Goal: Task Accomplishment & Management: Manage account settings

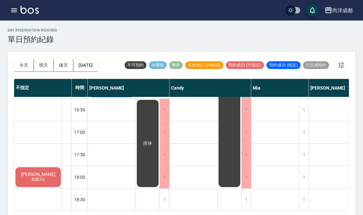
scroll to position [312, 0]
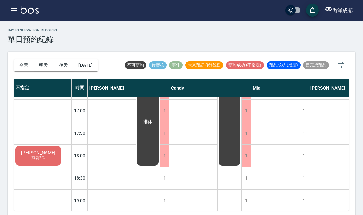
click at [22, 65] on button "今天" at bounding box center [24, 65] width 20 height 12
click at [21, 65] on div at bounding box center [181, 107] width 363 height 215
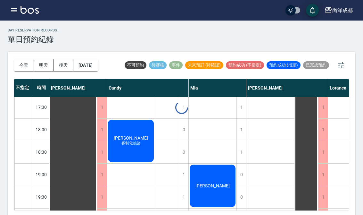
click at [29, 67] on button "今天" at bounding box center [24, 65] width 20 height 12
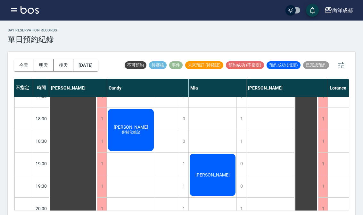
scroll to position [348, 0]
click at [29, 65] on button "今天" at bounding box center [24, 65] width 20 height 12
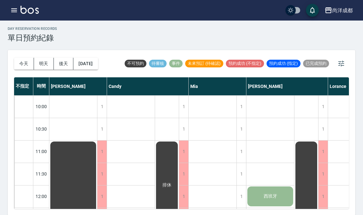
scroll to position [0, 0]
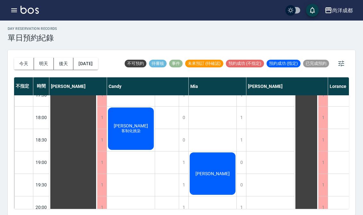
click at [96, 65] on button "[DATE]" at bounding box center [85, 64] width 24 height 12
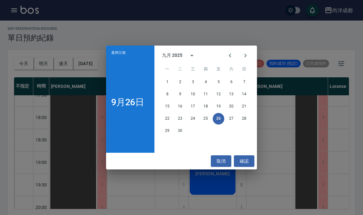
click at [250, 58] on button "Next month" at bounding box center [245, 55] width 15 height 15
click at [163, 95] on button "6" at bounding box center [168, 94] width 12 height 12
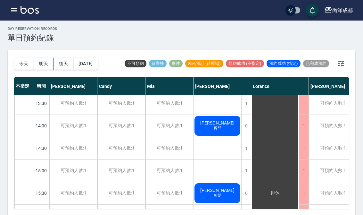
scroll to position [161, 0]
click at [23, 61] on button "今天" at bounding box center [24, 64] width 20 height 12
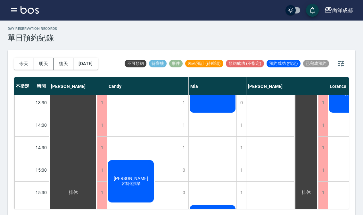
click at [22, 65] on button "今天" at bounding box center [24, 64] width 20 height 12
click at [83, 66] on button "[DATE]" at bounding box center [85, 64] width 24 height 12
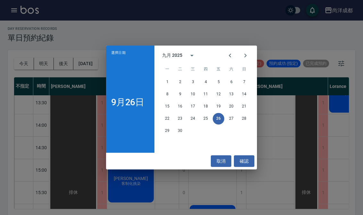
click at [220, 87] on button "5" at bounding box center [219, 82] width 12 height 12
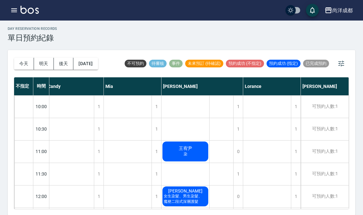
scroll to position [0, 85]
click at [32, 62] on button "今天" at bounding box center [24, 64] width 20 height 12
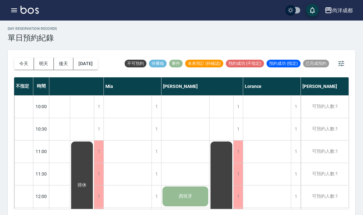
click at [75, 61] on button "[DATE]" at bounding box center [85, 64] width 24 height 12
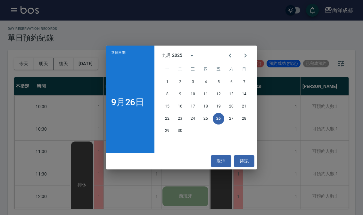
click at [246, 59] on icon "Next month" at bounding box center [246, 56] width 8 height 8
click at [244, 87] on button "5" at bounding box center [244, 82] width 12 height 12
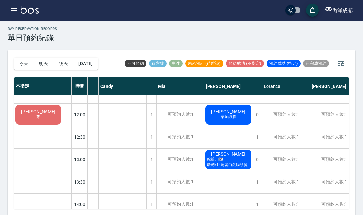
scroll to position [65, 45]
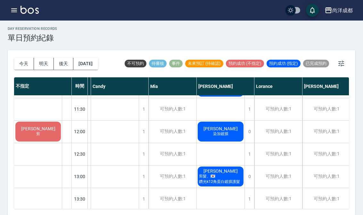
click at [89, 65] on button "[DATE]" at bounding box center [85, 64] width 24 height 12
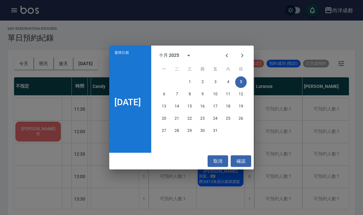
click at [167, 100] on button "6" at bounding box center [164, 94] width 12 height 12
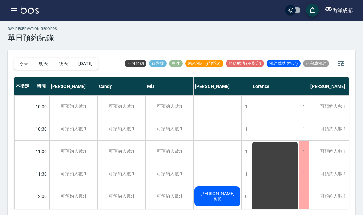
click at [243, 149] on div "1" at bounding box center [246, 151] width 10 height 22
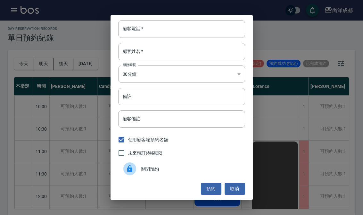
click at [186, 36] on input "顧客電話   *" at bounding box center [181, 28] width 127 height 17
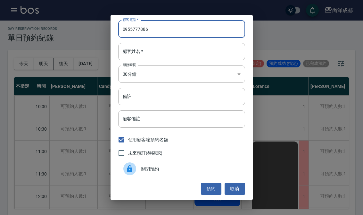
type input "0955777886"
click at [186, 60] on input "顧客姓名   *" at bounding box center [181, 51] width 127 height 17
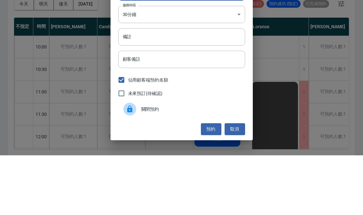
type input "黃"
click at [199, 88] on input "備註" at bounding box center [181, 96] width 127 height 17
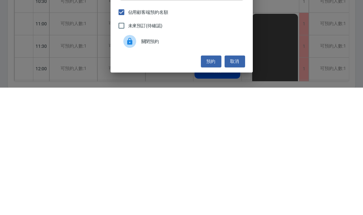
type input "染"
click at [215, 183] on button "預約" at bounding box center [211, 189] width 21 height 12
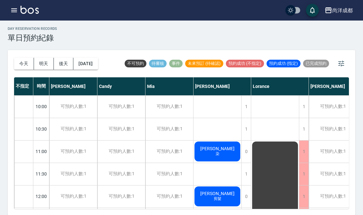
click at [26, 66] on button "今天" at bounding box center [24, 64] width 20 height 12
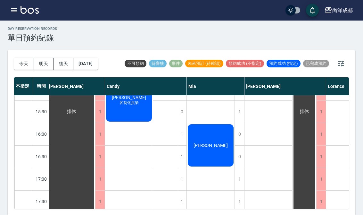
scroll to position [244, 2]
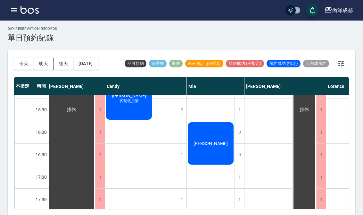
click at [232, 209] on div "[PERSON_NAME] [PERSON_NAME] [PERSON_NAME]" at bounding box center [211, 87] width 48 height 471
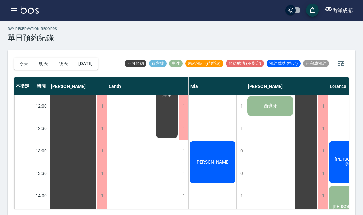
scroll to position [90, 0]
click at [223, 160] on div "[PERSON_NAME]" at bounding box center [213, 162] width 48 height 44
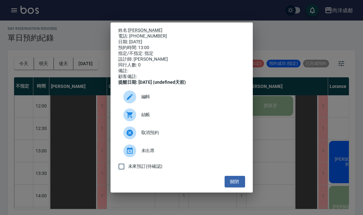
click at [31, 139] on div "姓名: [PERSON_NAME] 電話: [PHONE_NUMBER] 日期: [DATE] 預約時間: 13:00 指定/不指定: 指定 設計師: [PE…" at bounding box center [181, 107] width 363 height 215
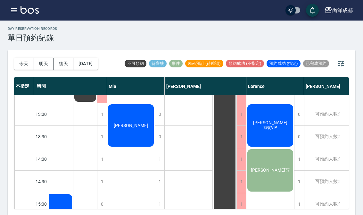
scroll to position [127, 82]
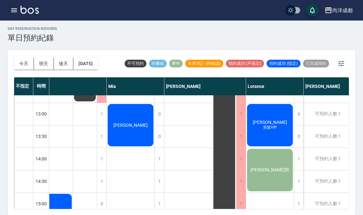
click at [278, 123] on span "[PERSON_NAME]" at bounding box center [270, 122] width 37 height 5
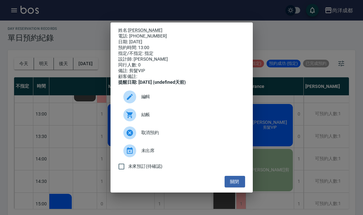
click at [234, 188] on button "關閉" at bounding box center [235, 182] width 21 height 12
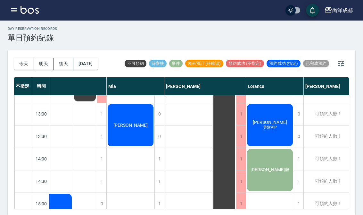
click at [18, 64] on button "今天" at bounding box center [24, 64] width 20 height 12
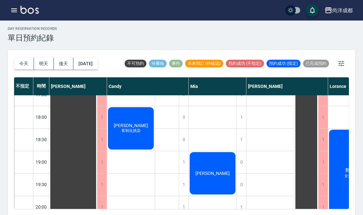
scroll to position [348, 0]
click at [45, 63] on button "明天" at bounding box center [44, 64] width 20 height 12
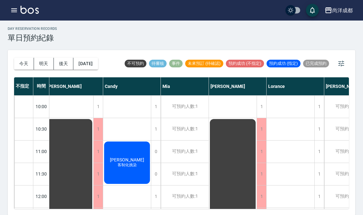
scroll to position [0, 4]
click at [17, 68] on button "今天" at bounding box center [24, 64] width 20 height 12
click at [18, 69] on div at bounding box center [181, 107] width 363 height 215
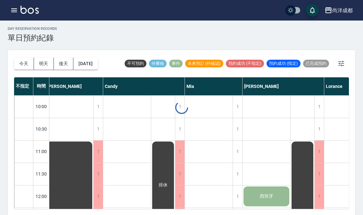
click at [26, 64] on button "今天" at bounding box center [24, 64] width 20 height 12
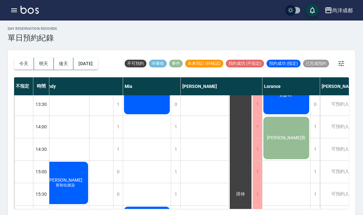
click at [16, 65] on button "今天" at bounding box center [24, 64] width 20 height 12
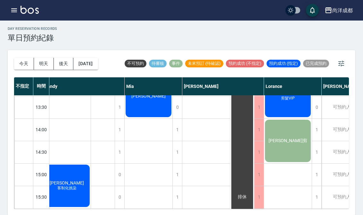
click at [16, 65] on button "今天" at bounding box center [24, 64] width 20 height 12
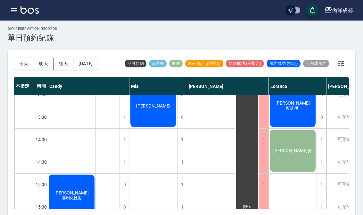
scroll to position [146, 59]
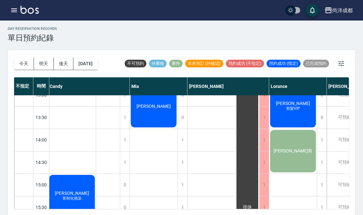
click at [25, 56] on div "[DATE] [DATE] [DATE] [DATE]" at bounding box center [56, 63] width 84 height 27
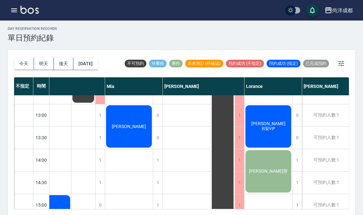
scroll to position [125, 83]
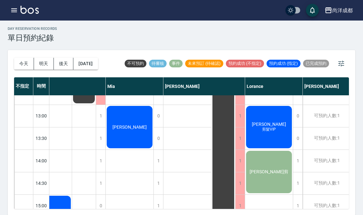
click at [274, 172] on span "[PERSON_NAME]剪" at bounding box center [268, 172] width 41 height 6
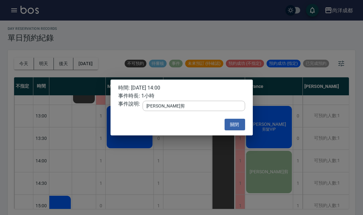
click at [180, 189] on div "時間: [DATE] 14:00 事件時長: 1小時 事件說明: [PERSON_NAME]剪 x ​ 關閉" at bounding box center [181, 107] width 363 height 215
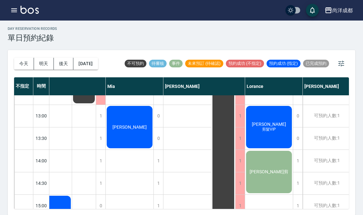
click at [263, 172] on span "[PERSON_NAME]剪" at bounding box center [268, 172] width 41 height 6
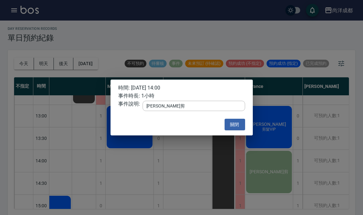
click at [196, 183] on div "時間: [DATE] 14:00 事件時長: 1小時 事件說明: [PERSON_NAME]剪 x ​ 關閉" at bounding box center [181, 107] width 363 height 215
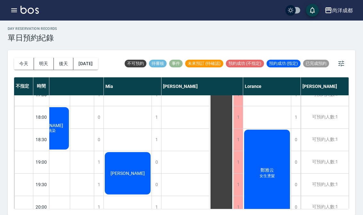
scroll to position [348, 85]
click at [22, 58] on button "今天" at bounding box center [24, 64] width 20 height 12
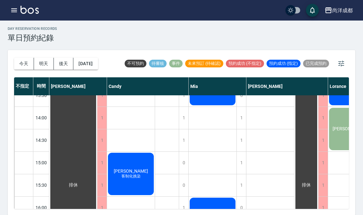
scroll to position [168, 0]
click at [126, 176] on span "客制化挑染" at bounding box center [131, 175] width 22 height 5
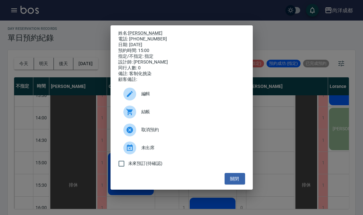
click at [238, 173] on ul "編輯 結帳 取消預約 未出席 未來預訂(待確認)" at bounding box center [181, 127] width 127 height 90
click at [252, 188] on div "姓名: [PERSON_NAME] 電話: [PHONE_NUMBER] 日期: [DATE] 預約時間: 15:00 指定/不指定: 指定 設計師: [PE…" at bounding box center [182, 107] width 142 height 164
click at [244, 185] on button "關閉" at bounding box center [235, 179] width 21 height 12
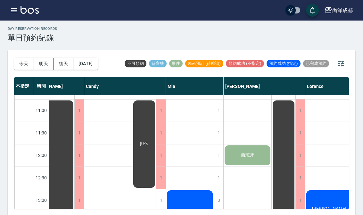
scroll to position [42, 23]
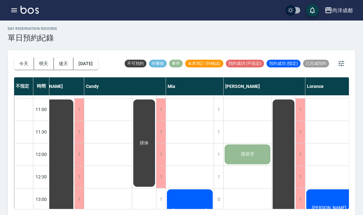
click at [22, 68] on button "今天" at bounding box center [24, 64] width 20 height 12
click at [23, 69] on div "[DATE] [DATE] [DATE] [DATE]" at bounding box center [56, 63] width 84 height 27
click at [23, 68] on button "今天" at bounding box center [24, 64] width 20 height 12
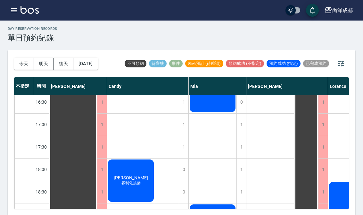
scroll to position [297, 0]
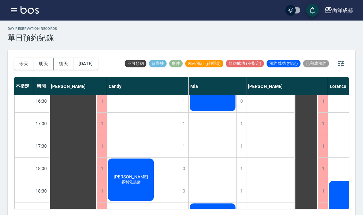
click at [38, 69] on button "明天" at bounding box center [44, 64] width 20 height 12
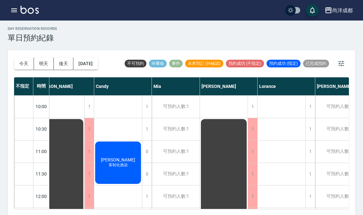
scroll to position [0, 13]
click at [60, 64] on button "後天" at bounding box center [64, 64] width 20 height 12
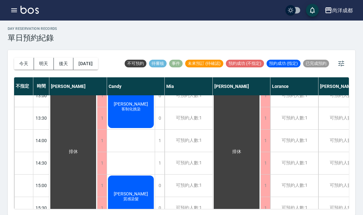
scroll to position [146, 0]
click at [45, 66] on button "明天" at bounding box center [44, 64] width 20 height 12
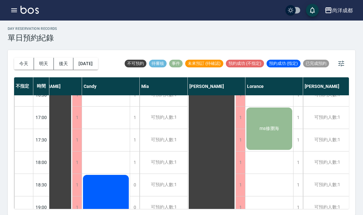
scroll to position [303, 24]
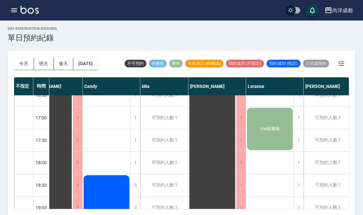
click at [65, 68] on button "後天" at bounding box center [64, 64] width 20 height 12
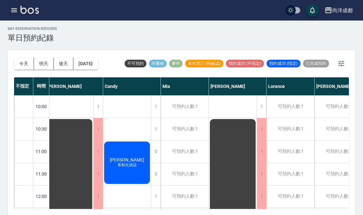
scroll to position [0, 3]
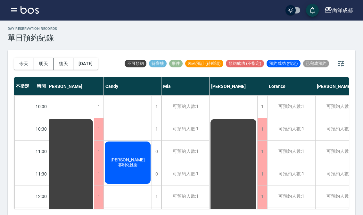
click at [29, 67] on button "今天" at bounding box center [24, 64] width 20 height 12
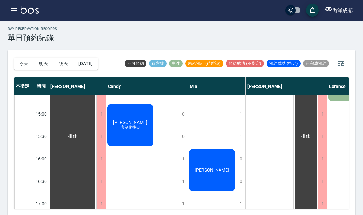
scroll to position [217, 1]
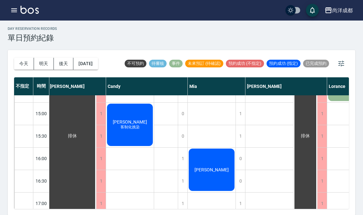
click at [212, 176] on div "[PERSON_NAME]" at bounding box center [212, 169] width 48 height 44
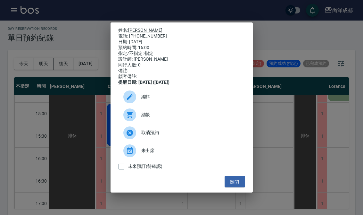
click at [139, 30] on link "[PERSON_NAME]" at bounding box center [145, 30] width 34 height 5
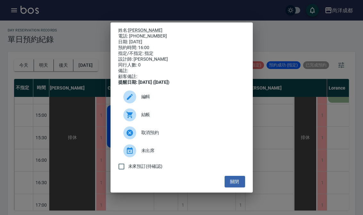
click at [233, 186] on button "關閉" at bounding box center [235, 182] width 21 height 12
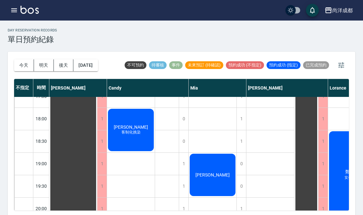
scroll to position [348, 0]
click at [46, 63] on button "明天" at bounding box center [44, 65] width 20 height 12
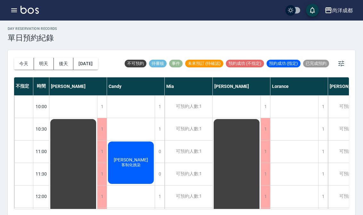
click at [68, 62] on button "後天" at bounding box center [64, 64] width 20 height 12
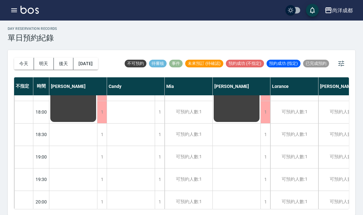
scroll to position [349, 0]
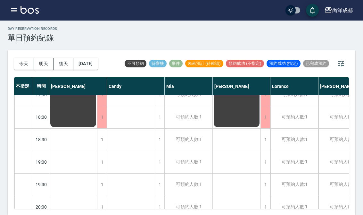
click at [85, 69] on button "[DATE]" at bounding box center [85, 64] width 24 height 12
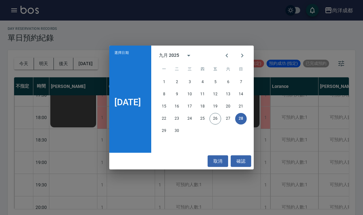
click at [169, 137] on button "29" at bounding box center [164, 131] width 12 height 12
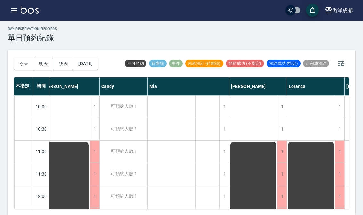
scroll to position [-1, 9]
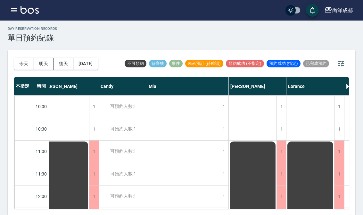
click at [85, 68] on button "[DATE]" at bounding box center [85, 64] width 24 height 12
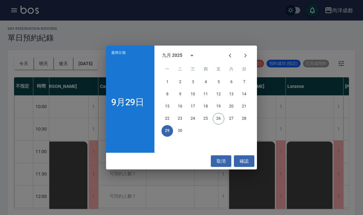
scroll to position [0, 9]
click at [181, 137] on button "30" at bounding box center [180, 131] width 12 height 12
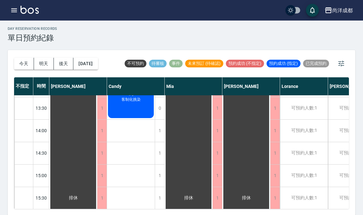
scroll to position [173, 0]
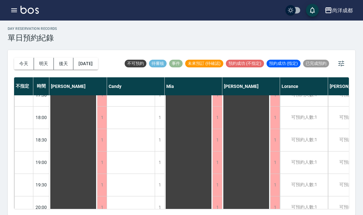
click at [25, 62] on button "今天" at bounding box center [24, 64] width 20 height 12
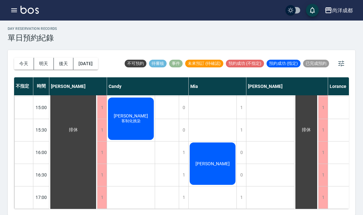
scroll to position [339, 0]
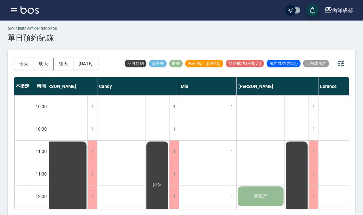
click at [26, 67] on button "今天" at bounding box center [24, 64] width 20 height 12
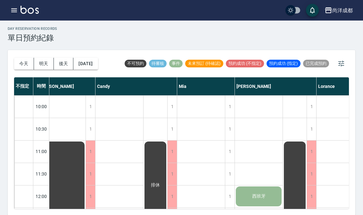
click at [26, 67] on button "今天" at bounding box center [24, 64] width 20 height 12
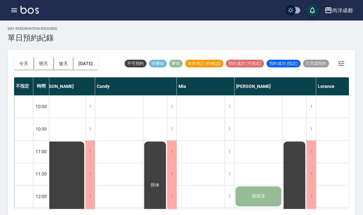
click at [21, 69] on button "今天" at bounding box center [24, 64] width 20 height 12
click at [28, 53] on div "[DATE] [DATE] [DATE] [DATE]" at bounding box center [56, 63] width 84 height 27
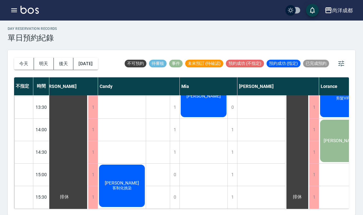
scroll to position [137, 0]
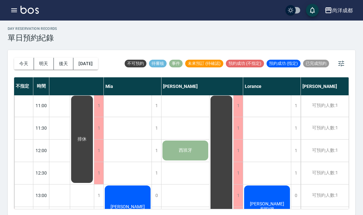
click at [44, 61] on button "明天" at bounding box center [44, 64] width 20 height 12
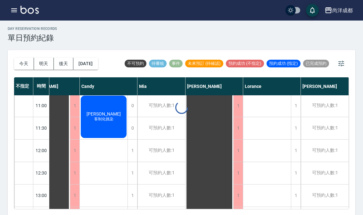
scroll to position [46, 27]
click at [26, 63] on button "今天" at bounding box center [24, 64] width 20 height 12
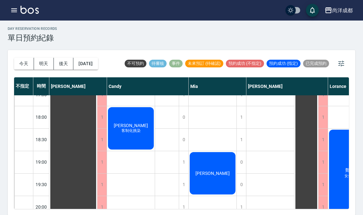
scroll to position [348, 0]
click at [359, 201] on div "day Reservation records 單日預約紀錄 [DATE] [DATE] [DATE] [DATE] 不可預約 待審核 事件 未來預訂 (待確…" at bounding box center [181, 117] width 363 height 196
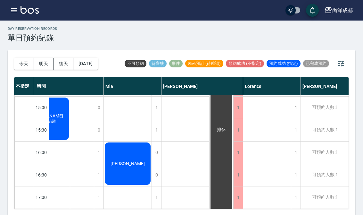
scroll to position [348, 85]
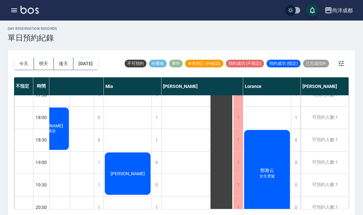
click at [25, 62] on button "今天" at bounding box center [24, 64] width 20 height 12
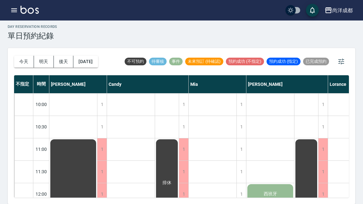
scroll to position [0, 0]
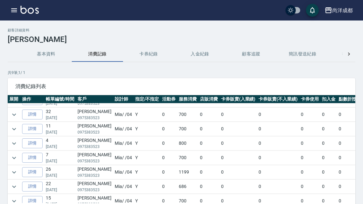
scroll to position [10, 0]
click at [168, 75] on p "共 9 筆, 1 / 1" at bounding box center [182, 73] width 348 height 6
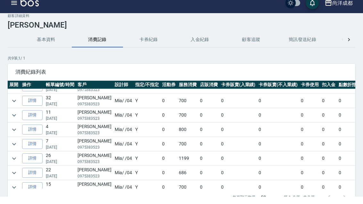
scroll to position [43, 0]
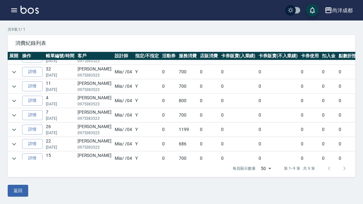
click at [35, 172] on link "詳情" at bounding box center [32, 173] width 21 height 10
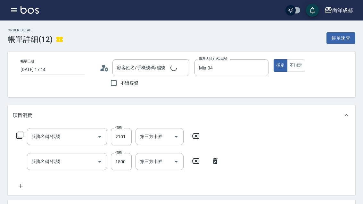
type input "2024/12/28 17:14"
type input "張百騏/0975383523/null"
type input "Mia-04"
type input "信用卡"
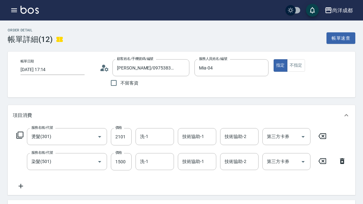
type input "燙髮(301)"
type input "染髮(501)"
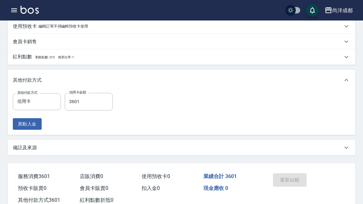
scroll to position [182, 0]
